Goal: Transaction & Acquisition: Subscribe to service/newsletter

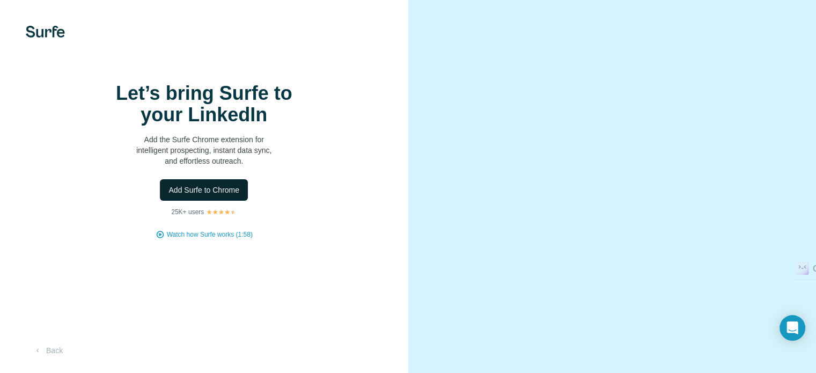
click at [210, 195] on span "Add Surfe to Chrome" at bounding box center [204, 190] width 71 height 11
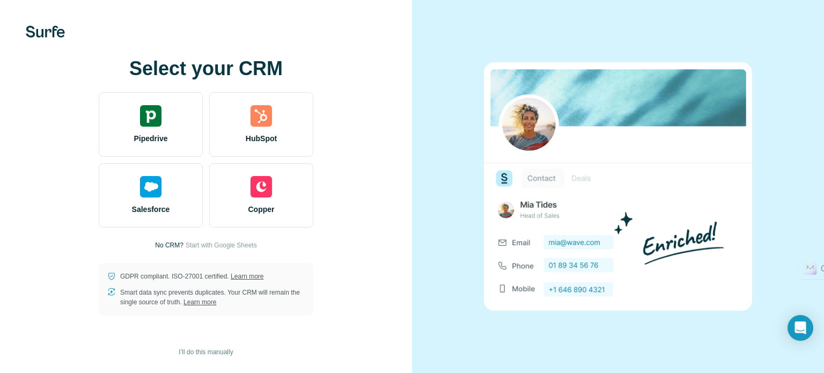
drag, startPoint x: 221, startPoint y: 245, endPoint x: 378, endPoint y: 195, distance: 165.0
click at [221, 245] on span "Start with Google Sheets" at bounding box center [221, 245] width 71 height 10
click at [217, 352] on span "I’ll do this manually" at bounding box center [206, 352] width 54 height 10
